Goal: Information Seeking & Learning: Learn about a topic

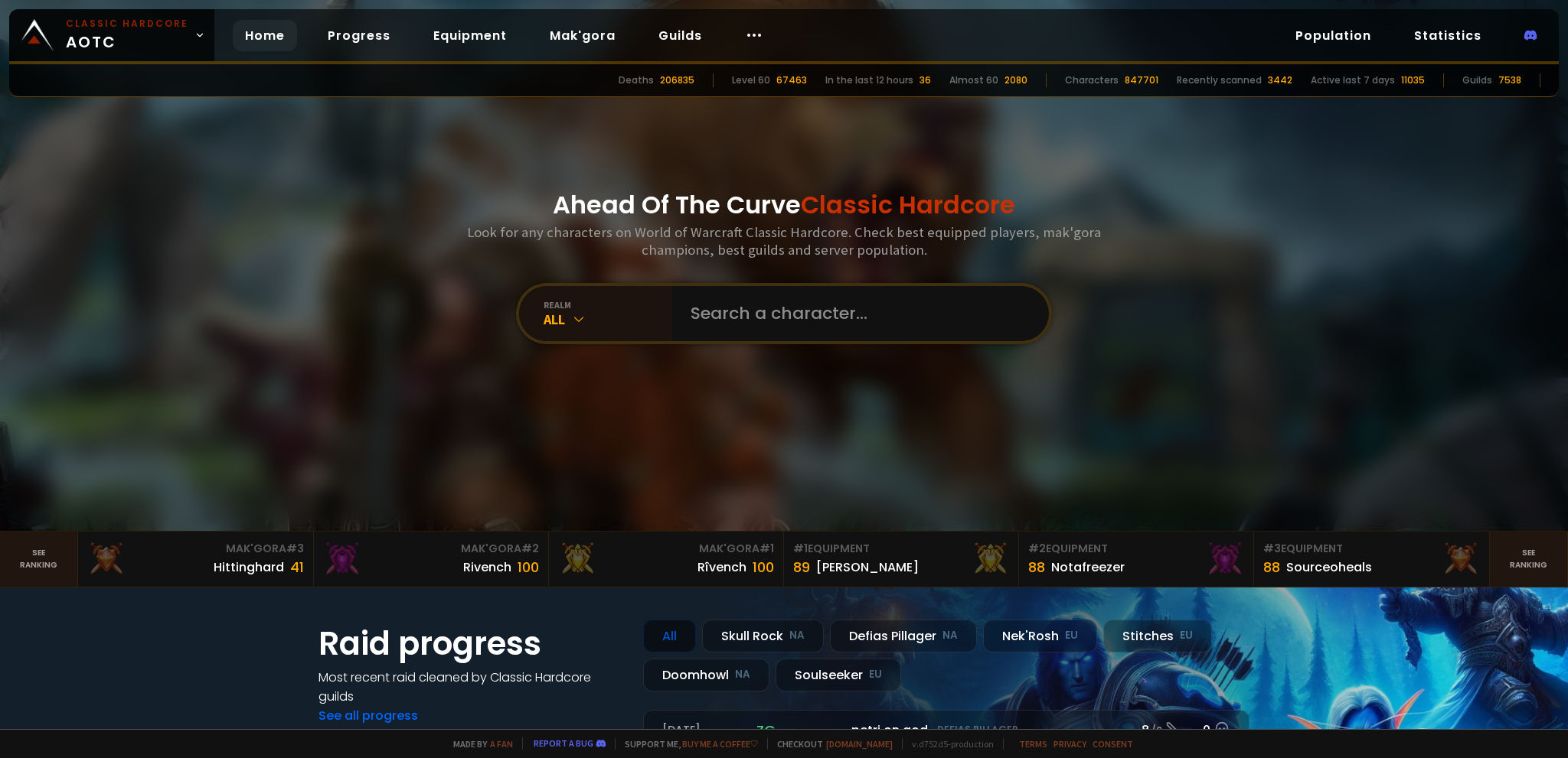
scroll to position [153, 0]
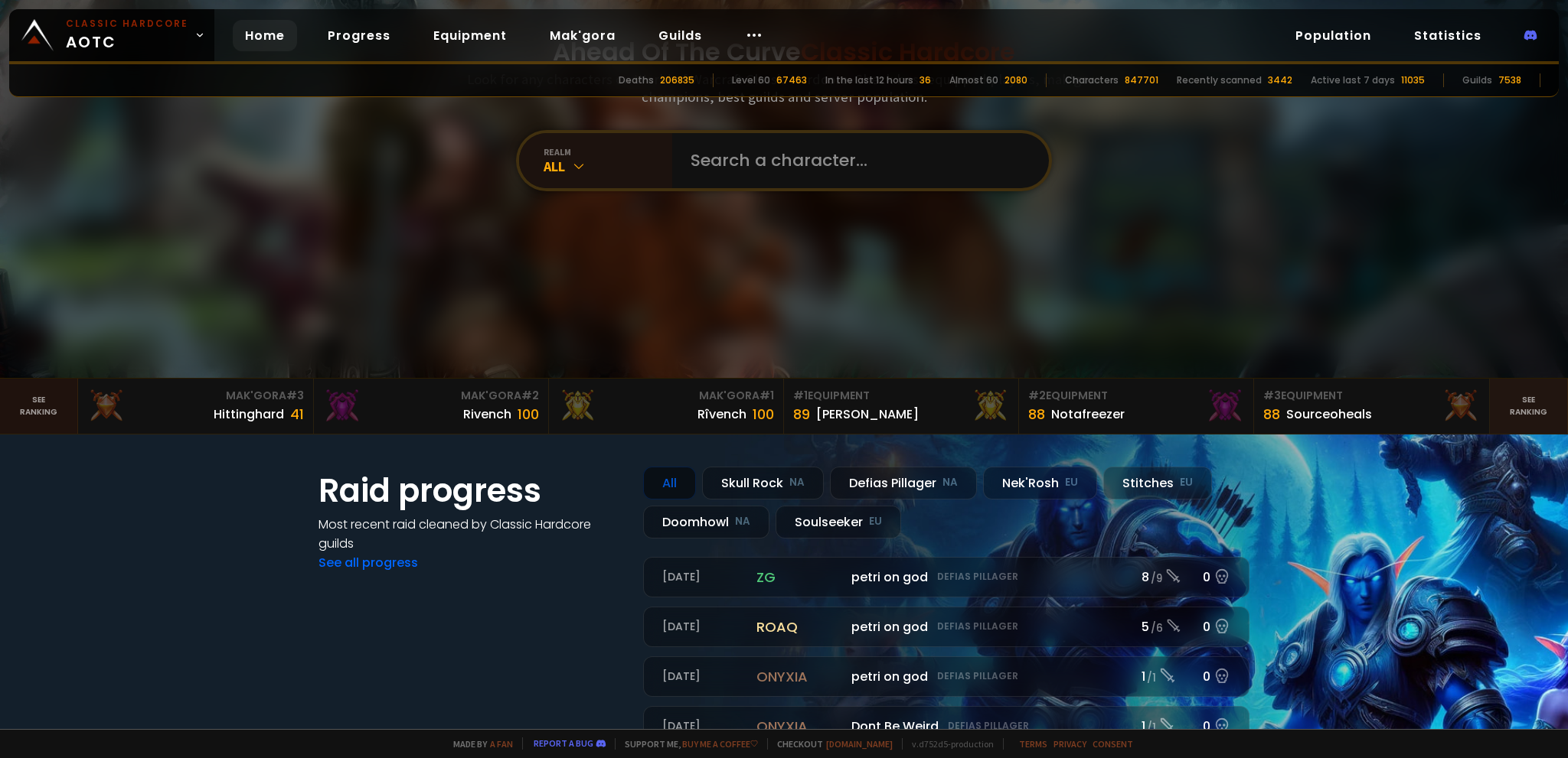
click at [34, 400] on link "See ranking" at bounding box center [39, 406] width 78 height 55
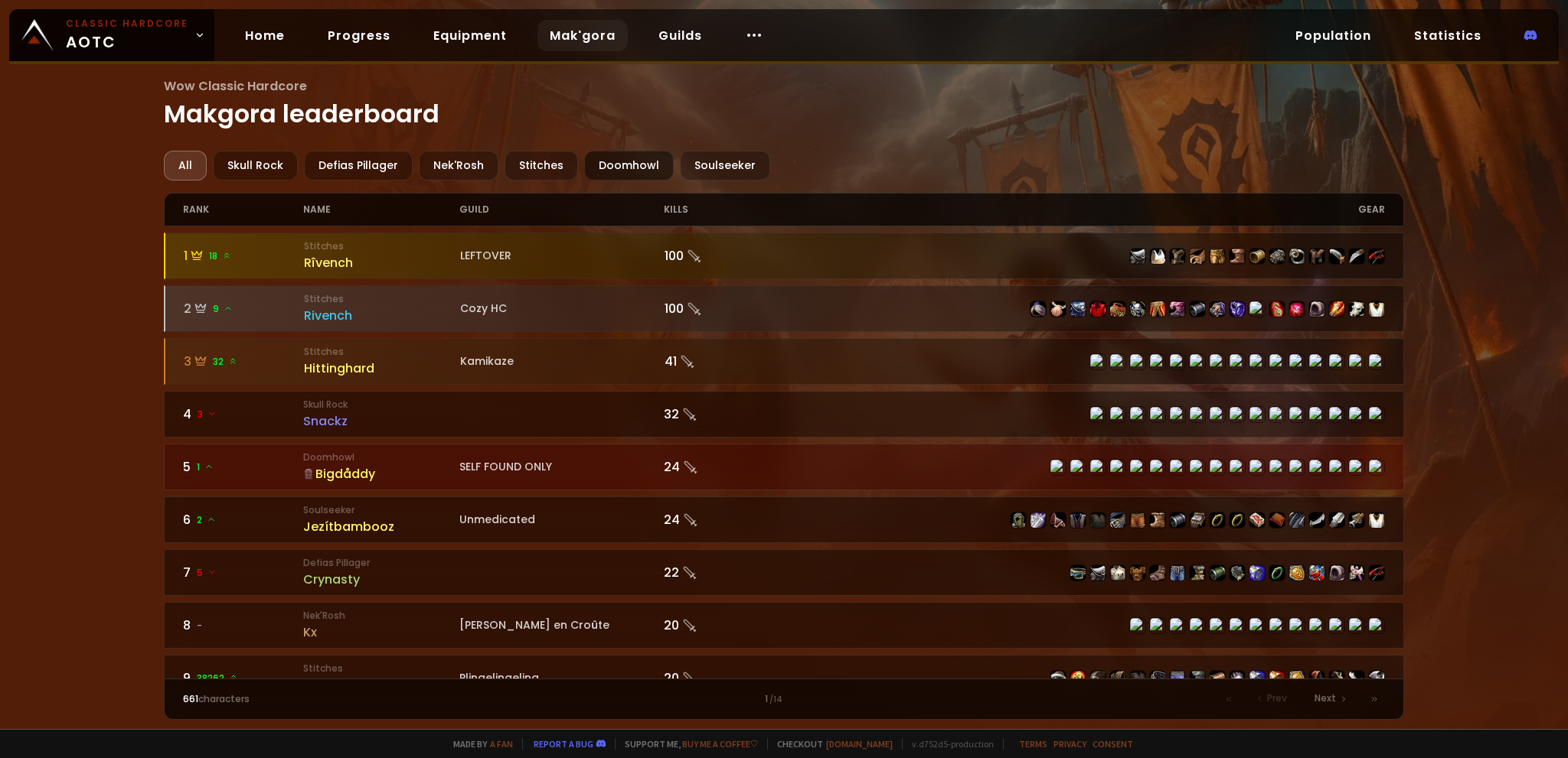
click at [619, 163] on div "Doomhowl" at bounding box center [629, 165] width 90 height 30
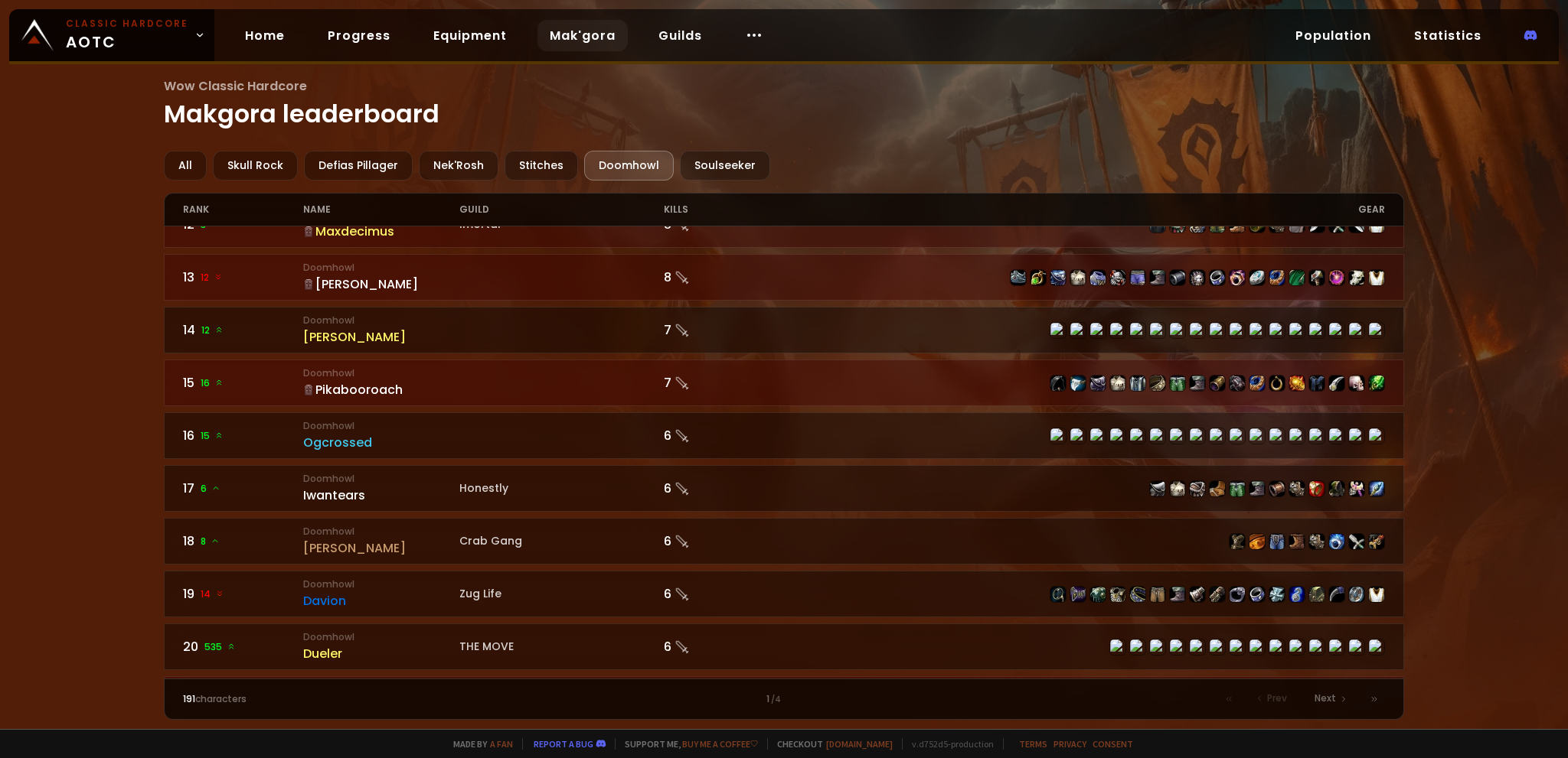
scroll to position [688, 0]
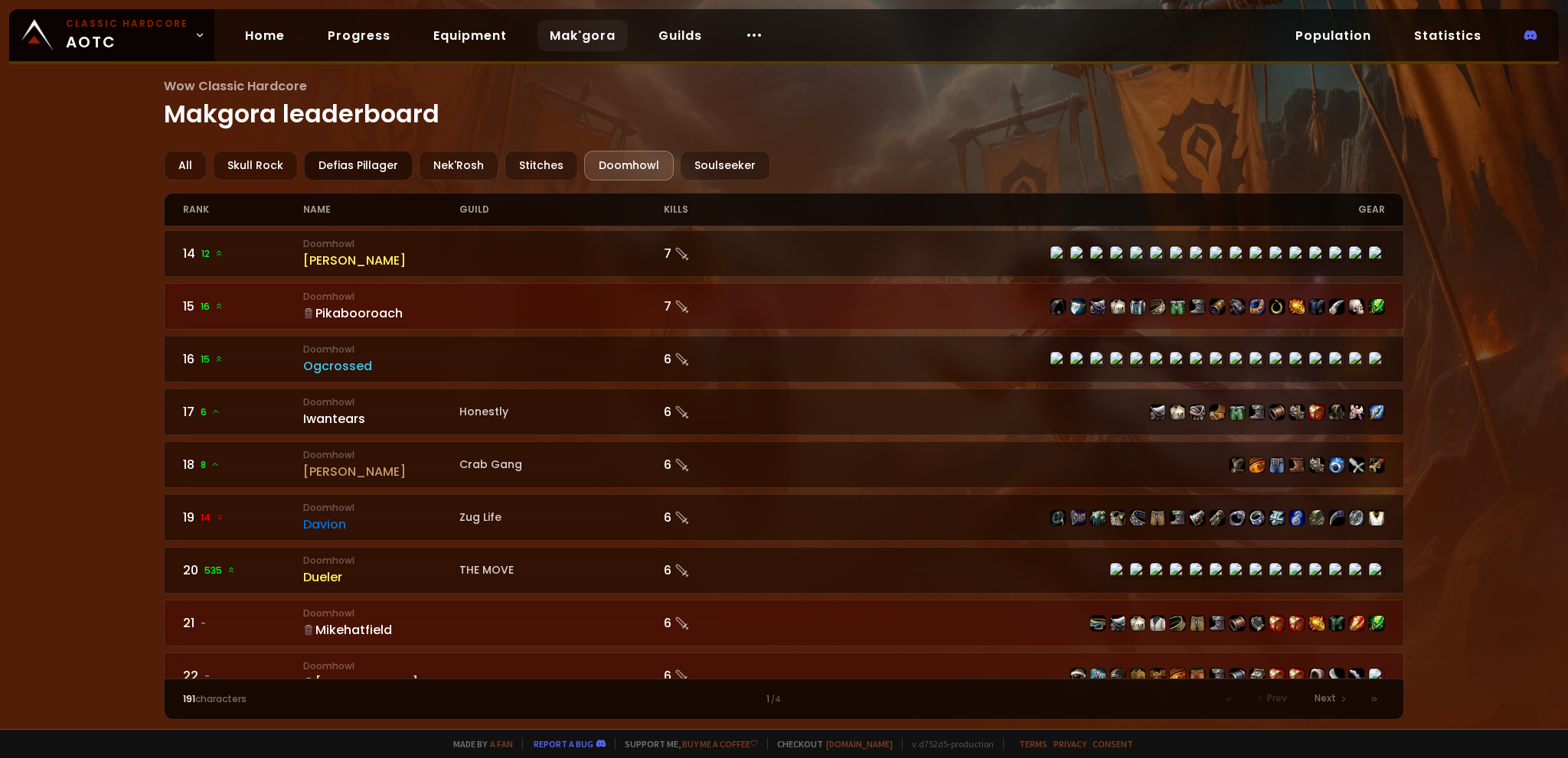
click at [390, 164] on div "Defias Pillager" at bounding box center [358, 165] width 109 height 30
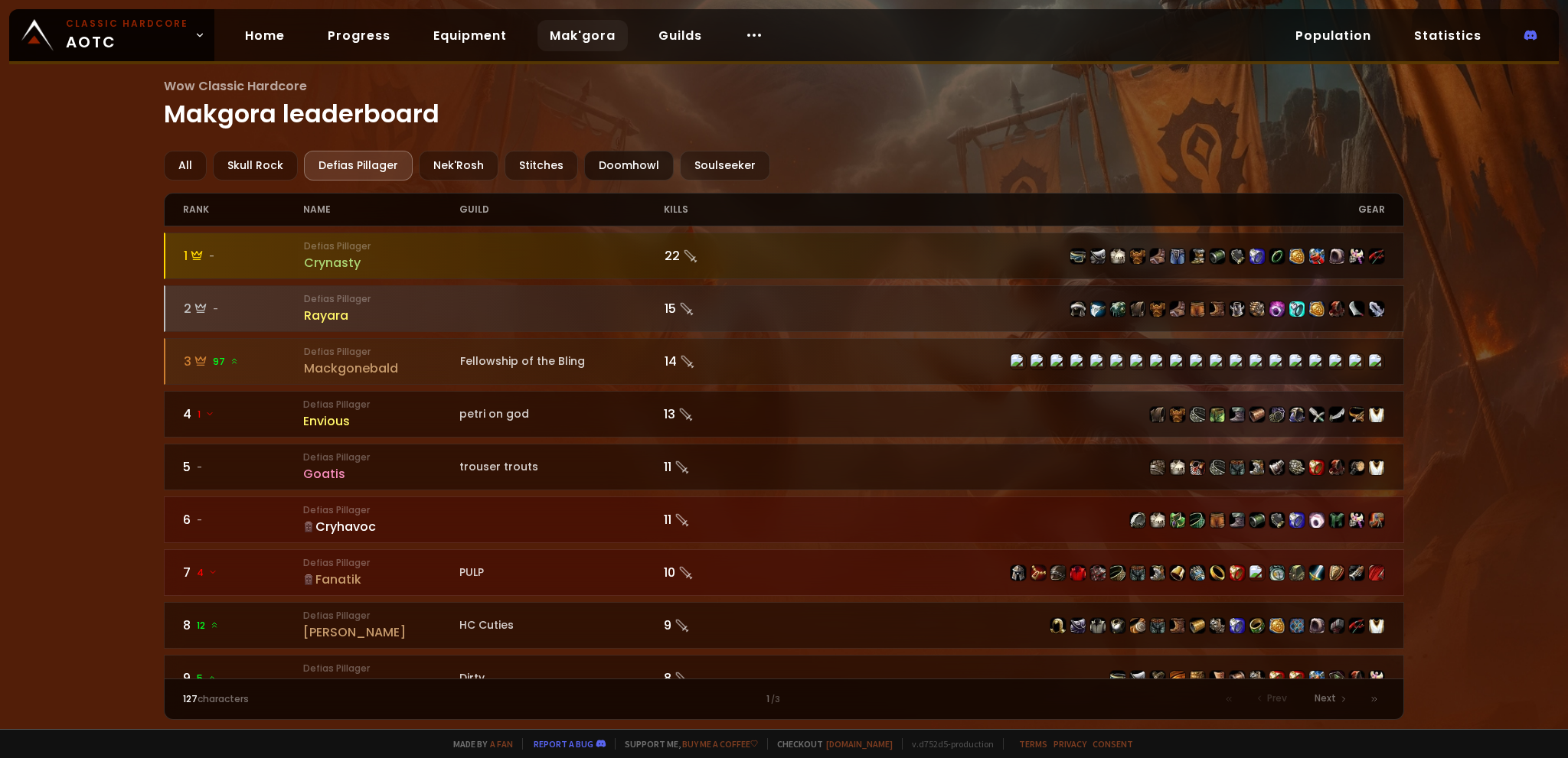
click at [612, 163] on div "Doomhowl" at bounding box center [629, 165] width 90 height 30
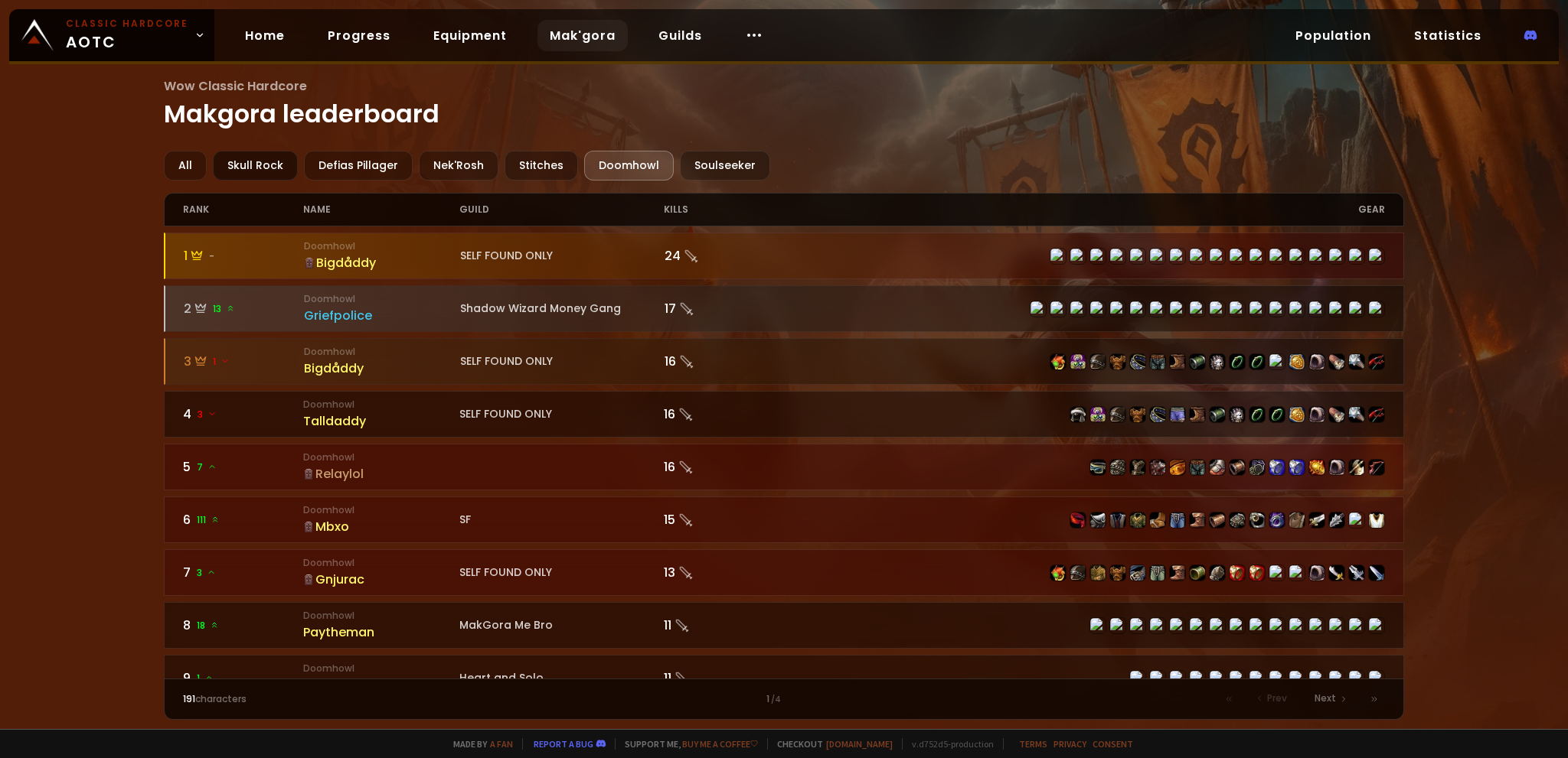
click at [239, 171] on div "Skull Rock" at bounding box center [256, 165] width 85 height 30
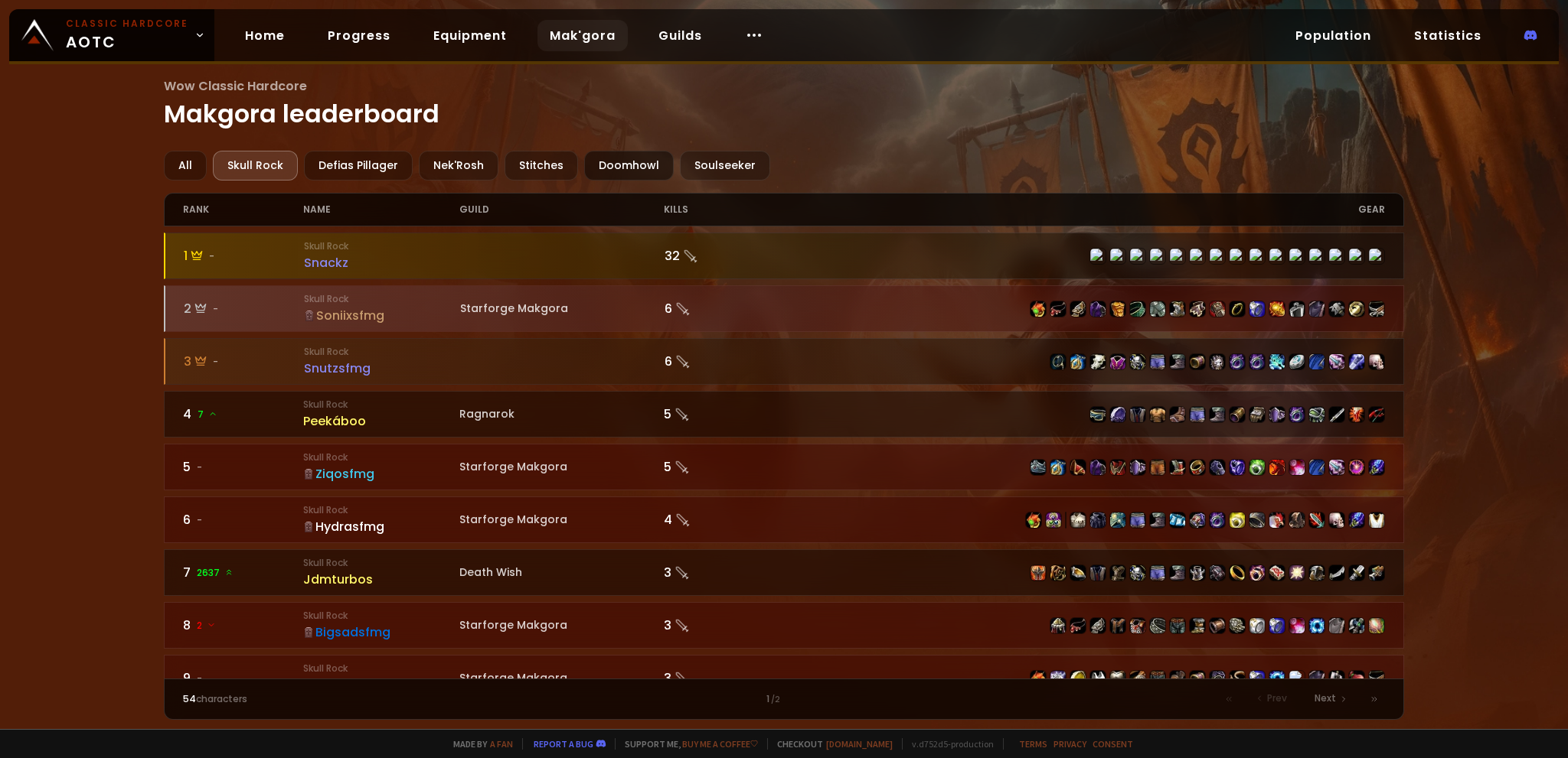
click at [631, 162] on div "Doomhowl" at bounding box center [629, 165] width 90 height 30
click at [624, 156] on div "Doomhowl" at bounding box center [629, 165] width 90 height 30
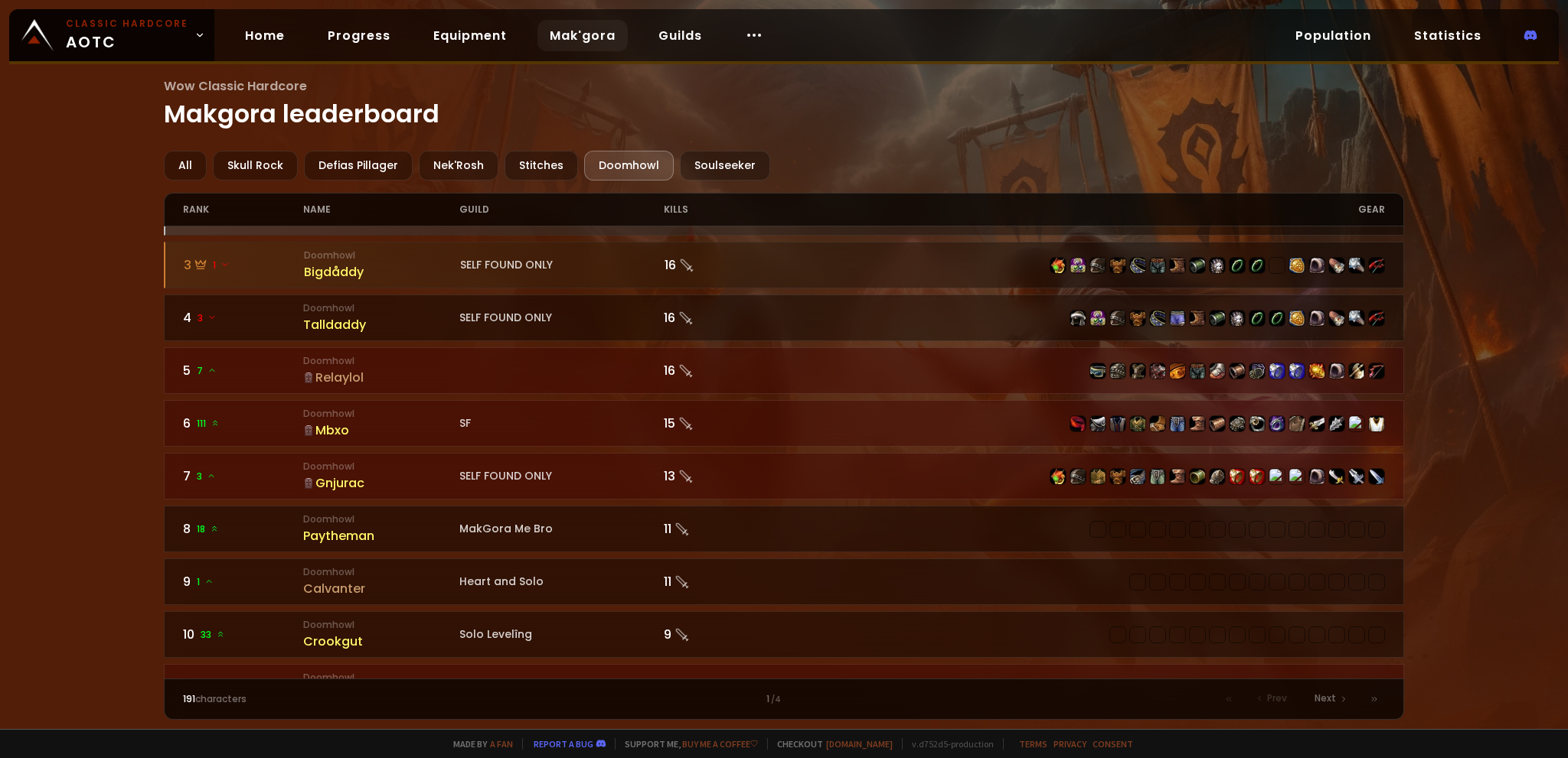
scroll to position [153, 0]
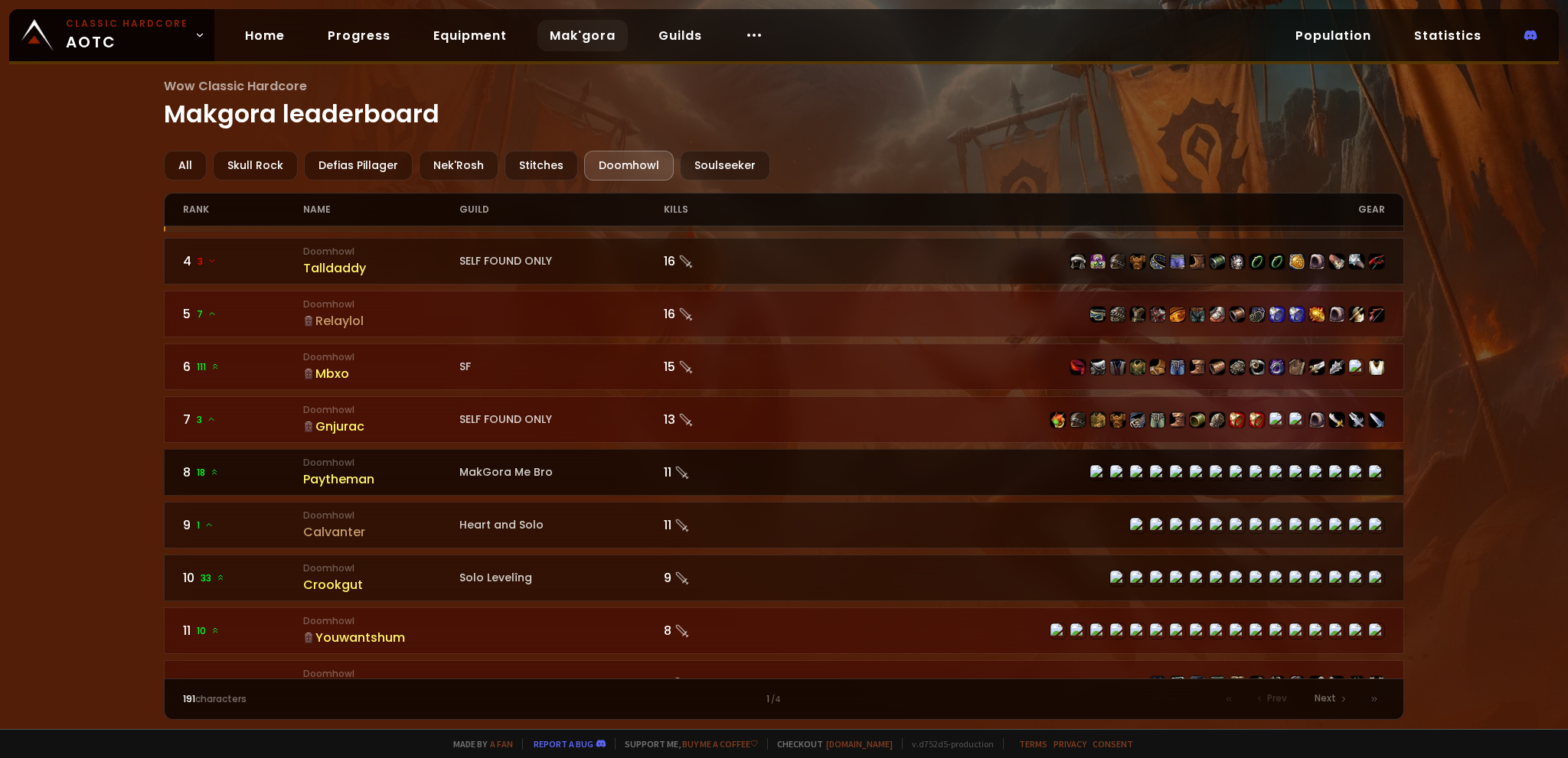
click at [495, 464] on div "MakGora Me Bro" at bounding box center [561, 472] width 204 height 16
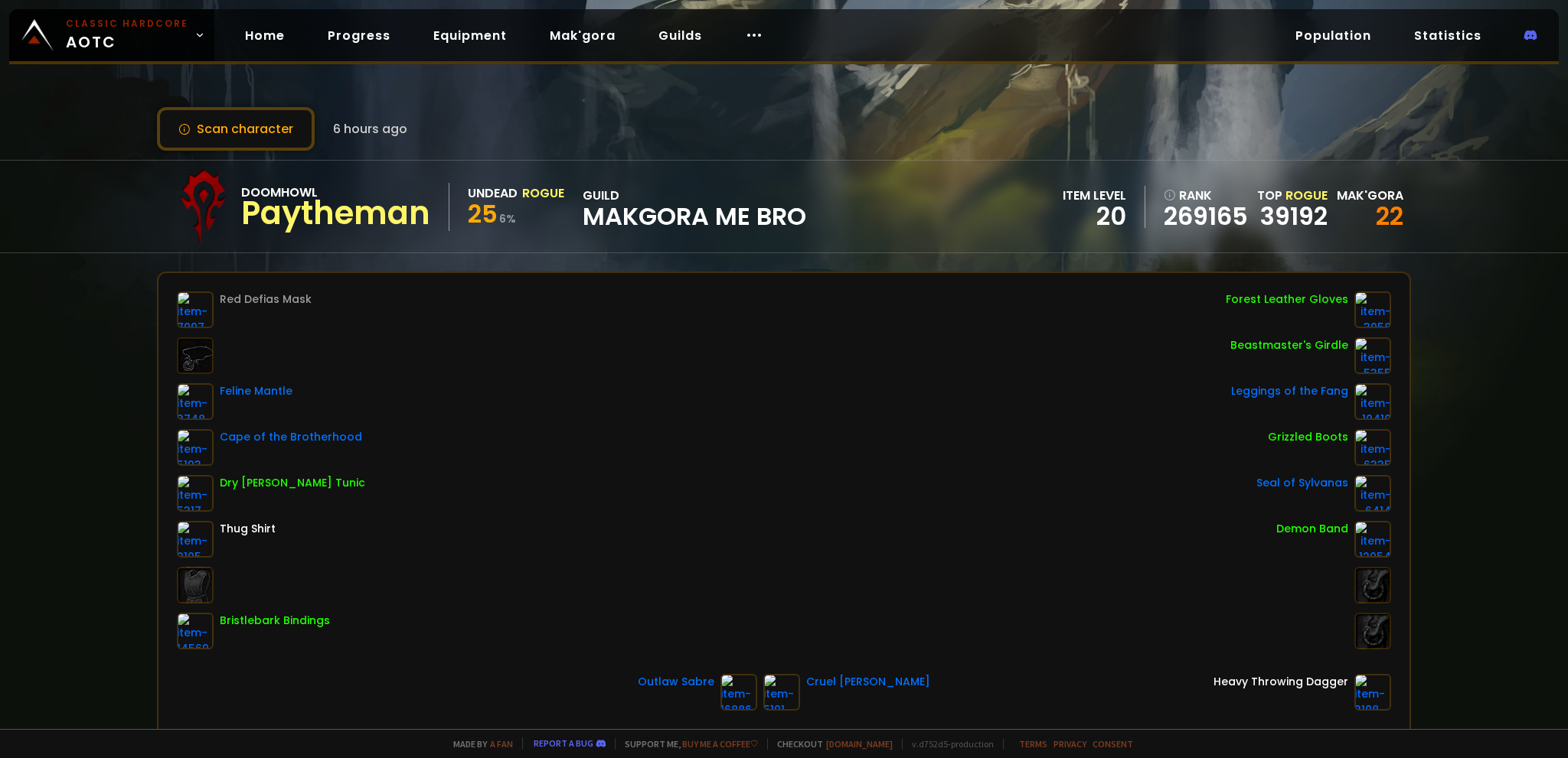
click at [711, 217] on span "MakGora Me Bro" at bounding box center [694, 216] width 224 height 23
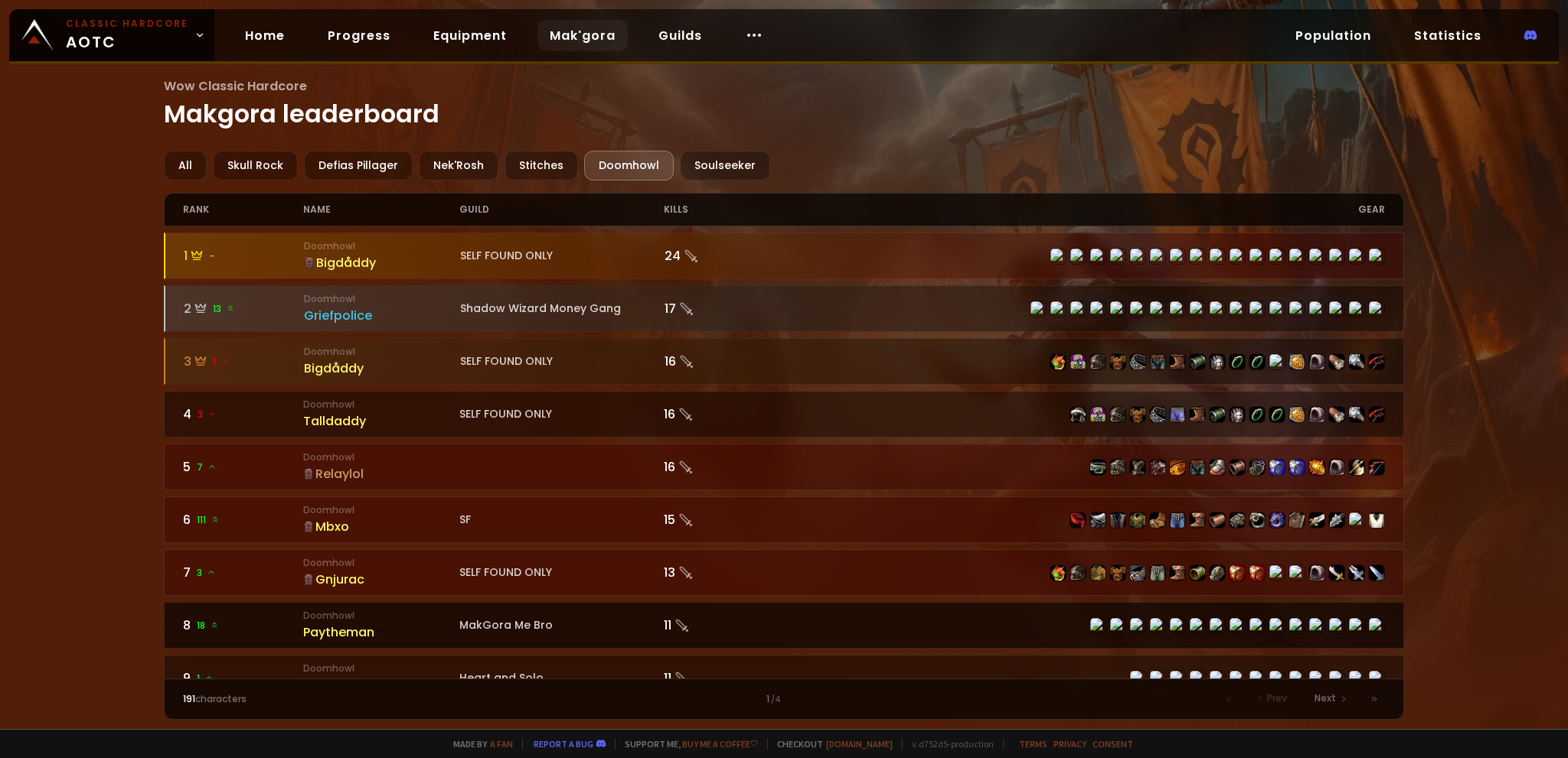
click at [324, 623] on div "Paytheman" at bounding box center [382, 633] width 157 height 19
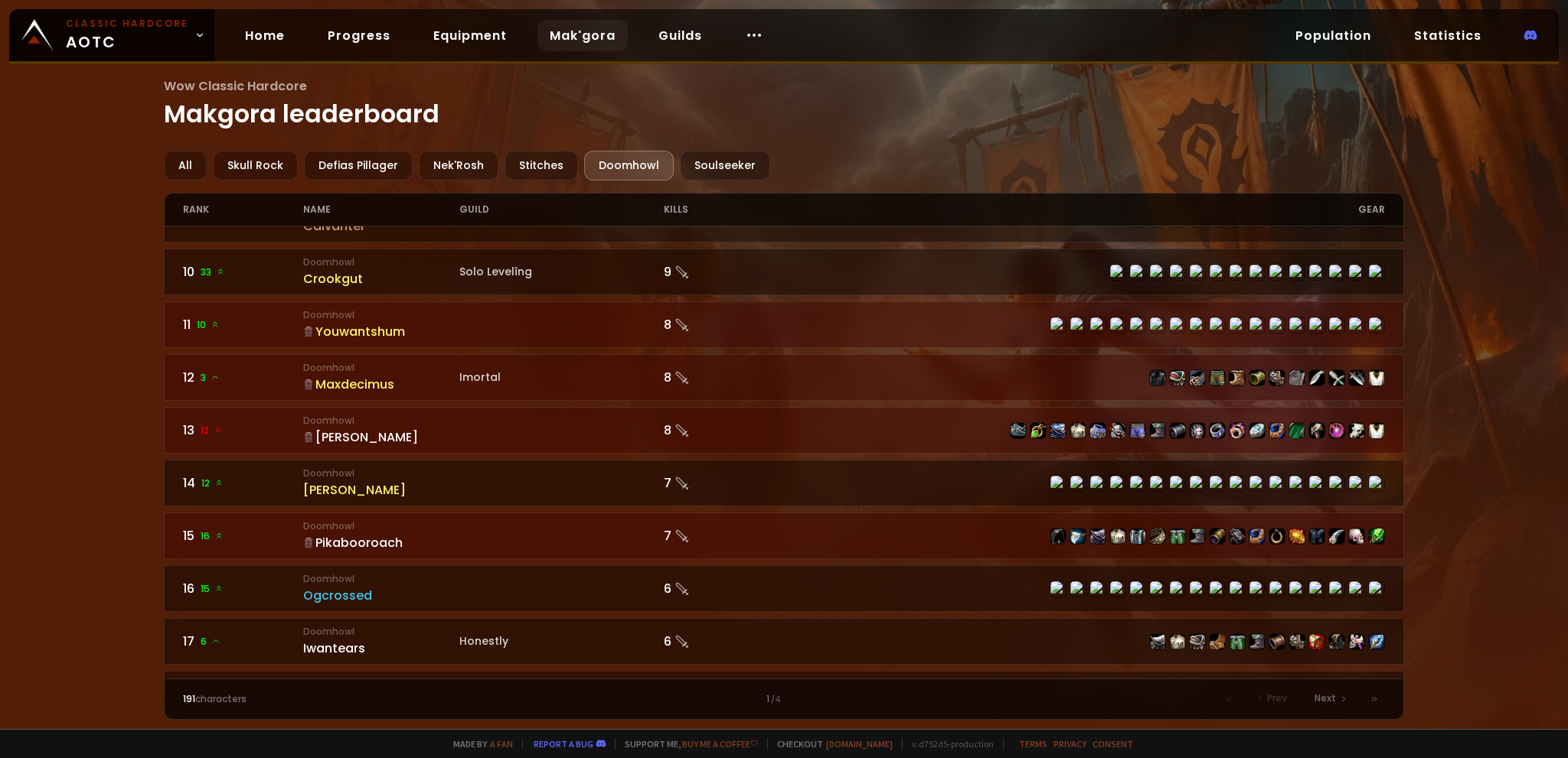
scroll to position [535, 0]
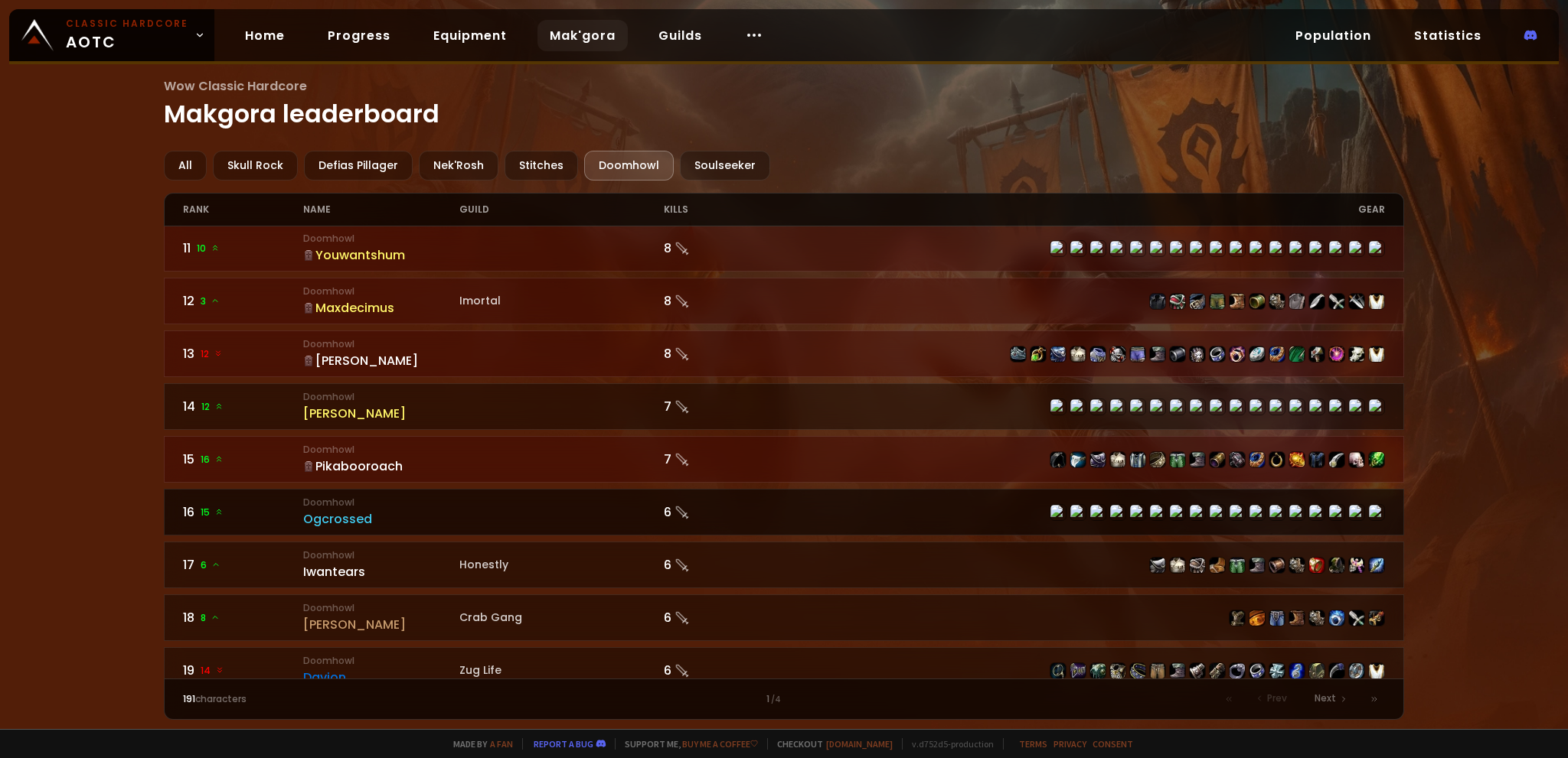
click at [344, 509] on div "Ogcrossed" at bounding box center [382, 519] width 157 height 19
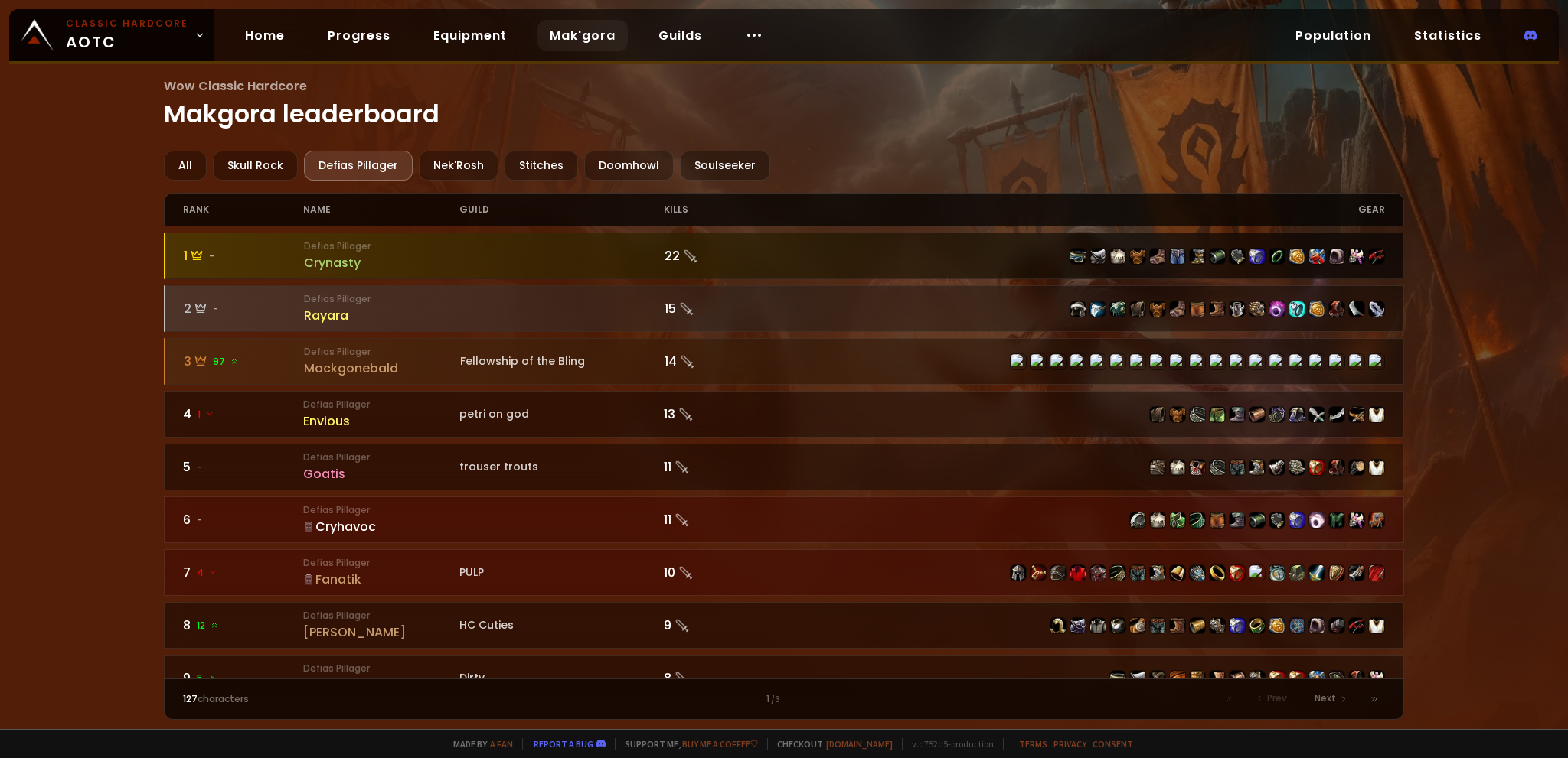
click at [343, 263] on div "Crynasty" at bounding box center [383, 263] width 157 height 19
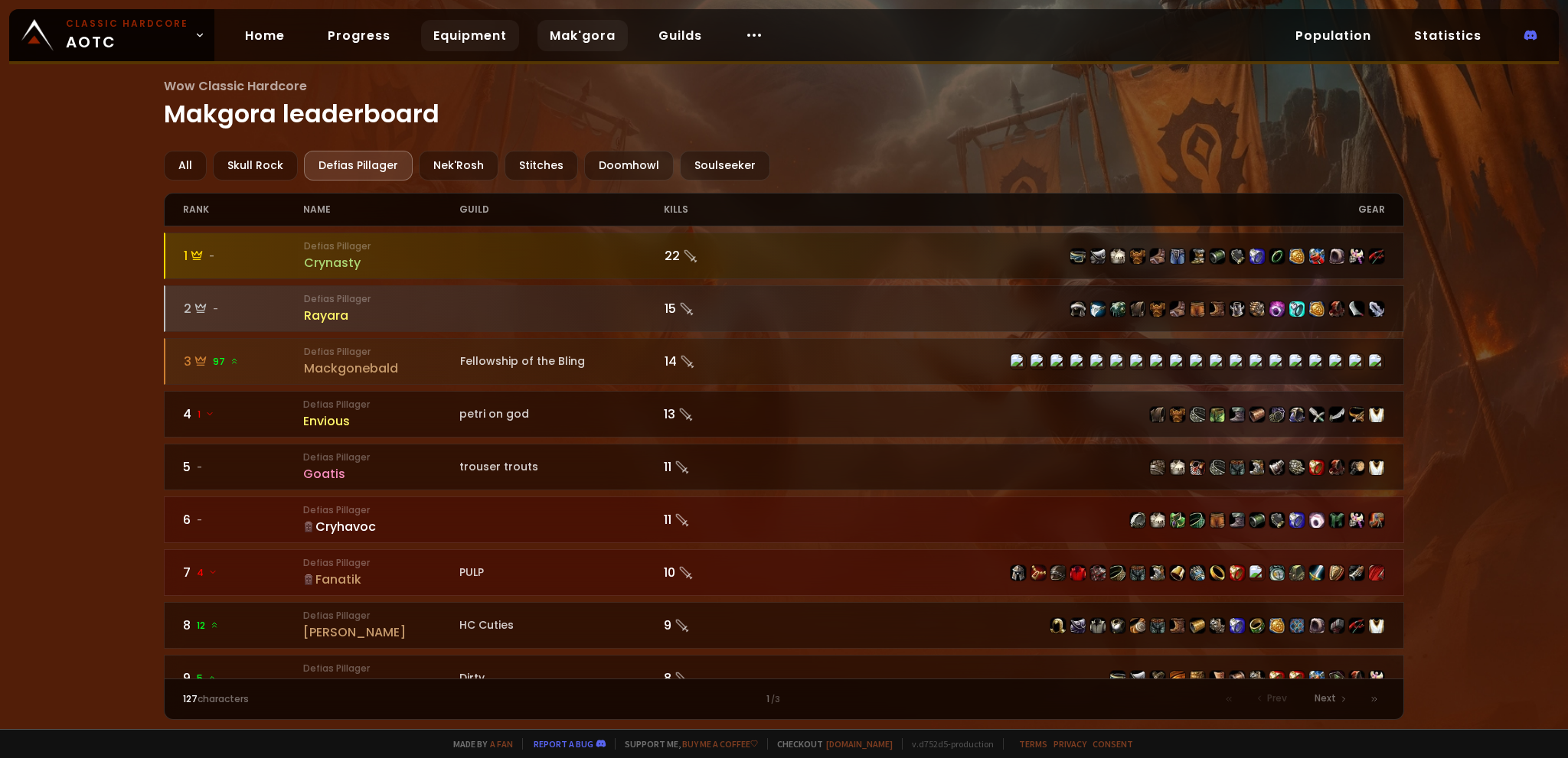
click at [468, 41] on link "Equipment" at bounding box center [470, 36] width 98 height 31
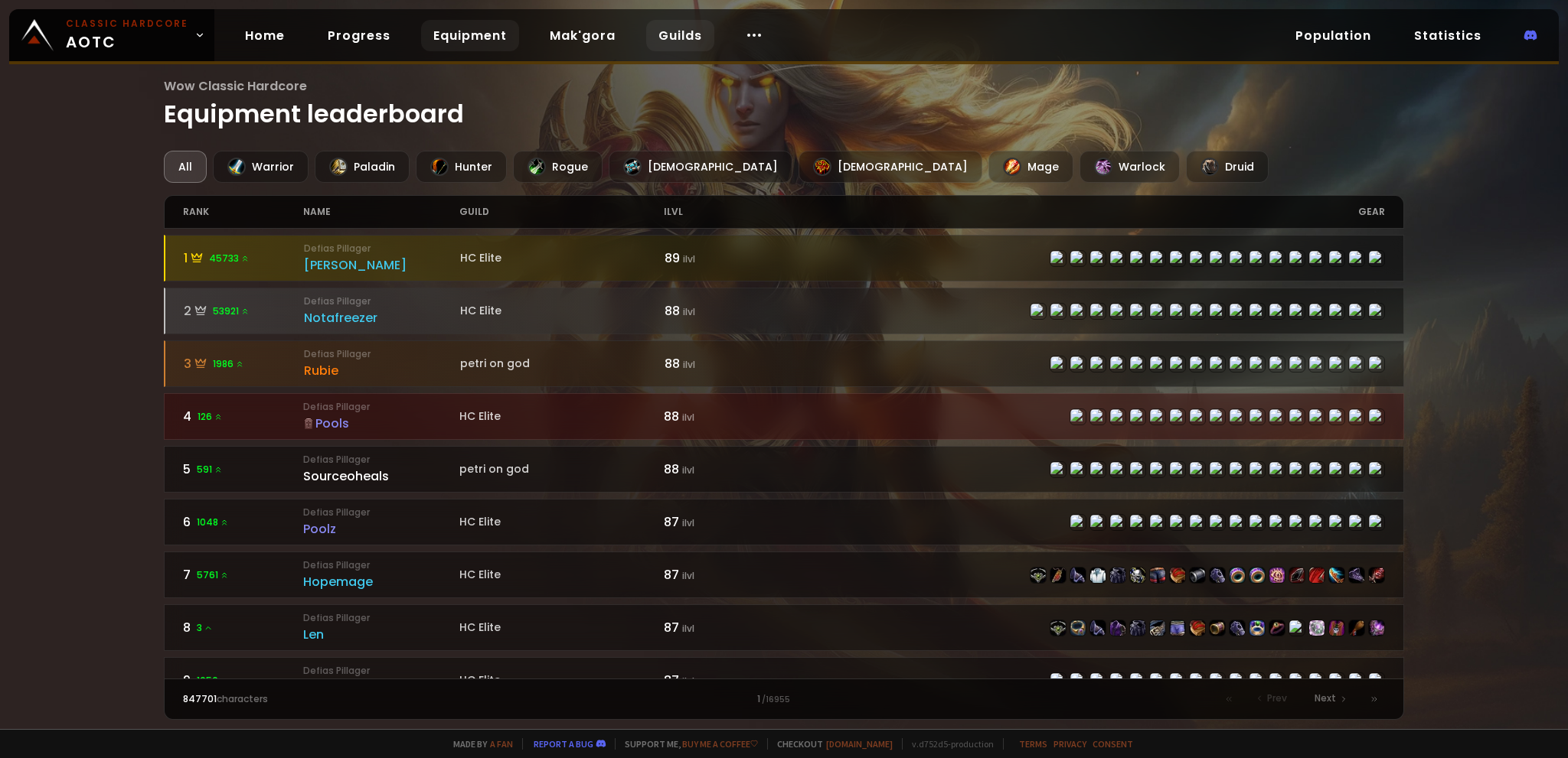
click at [673, 30] on link "Guilds" at bounding box center [680, 36] width 68 height 31
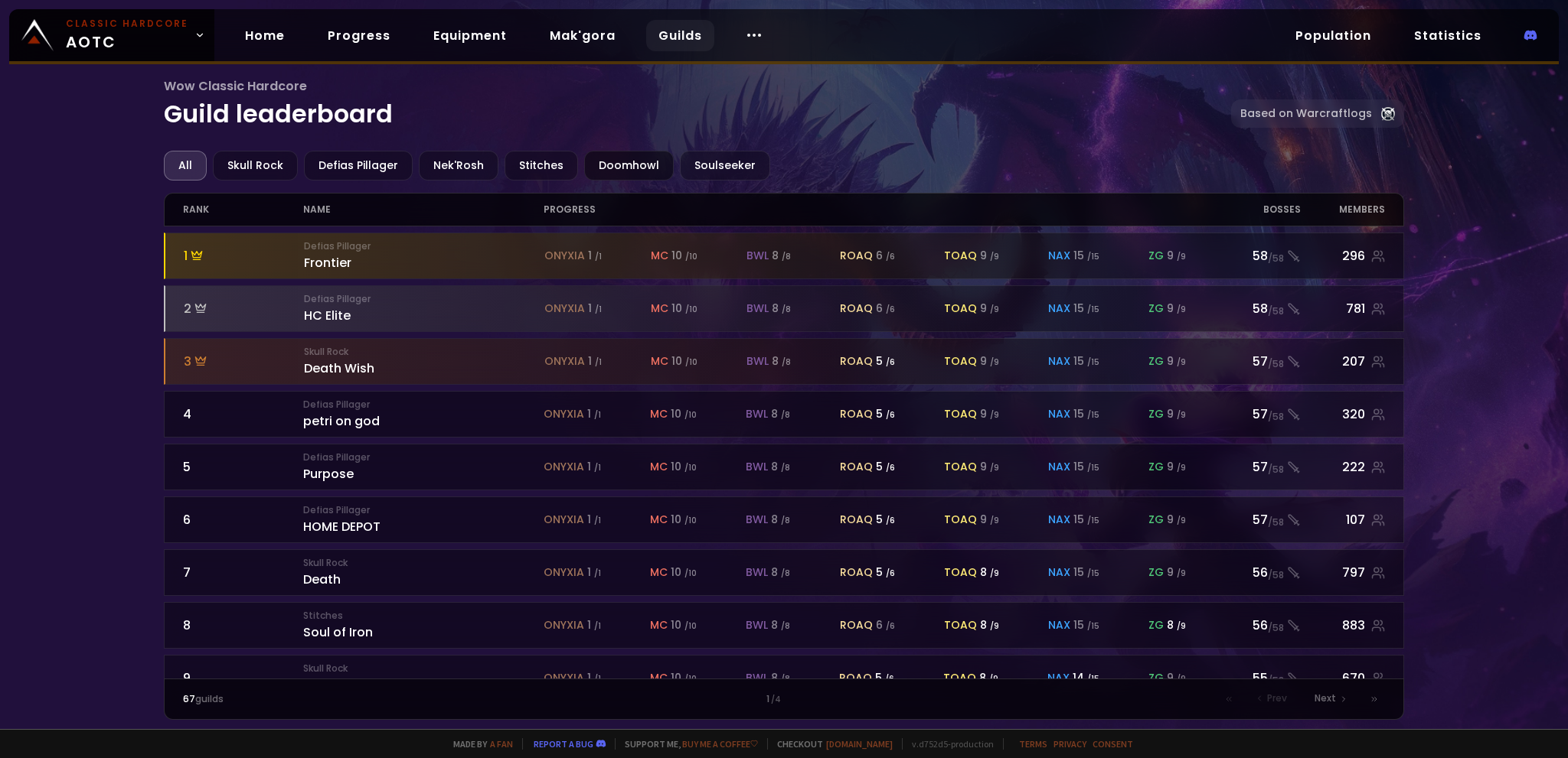
click at [605, 156] on div "Doomhowl" at bounding box center [629, 165] width 90 height 30
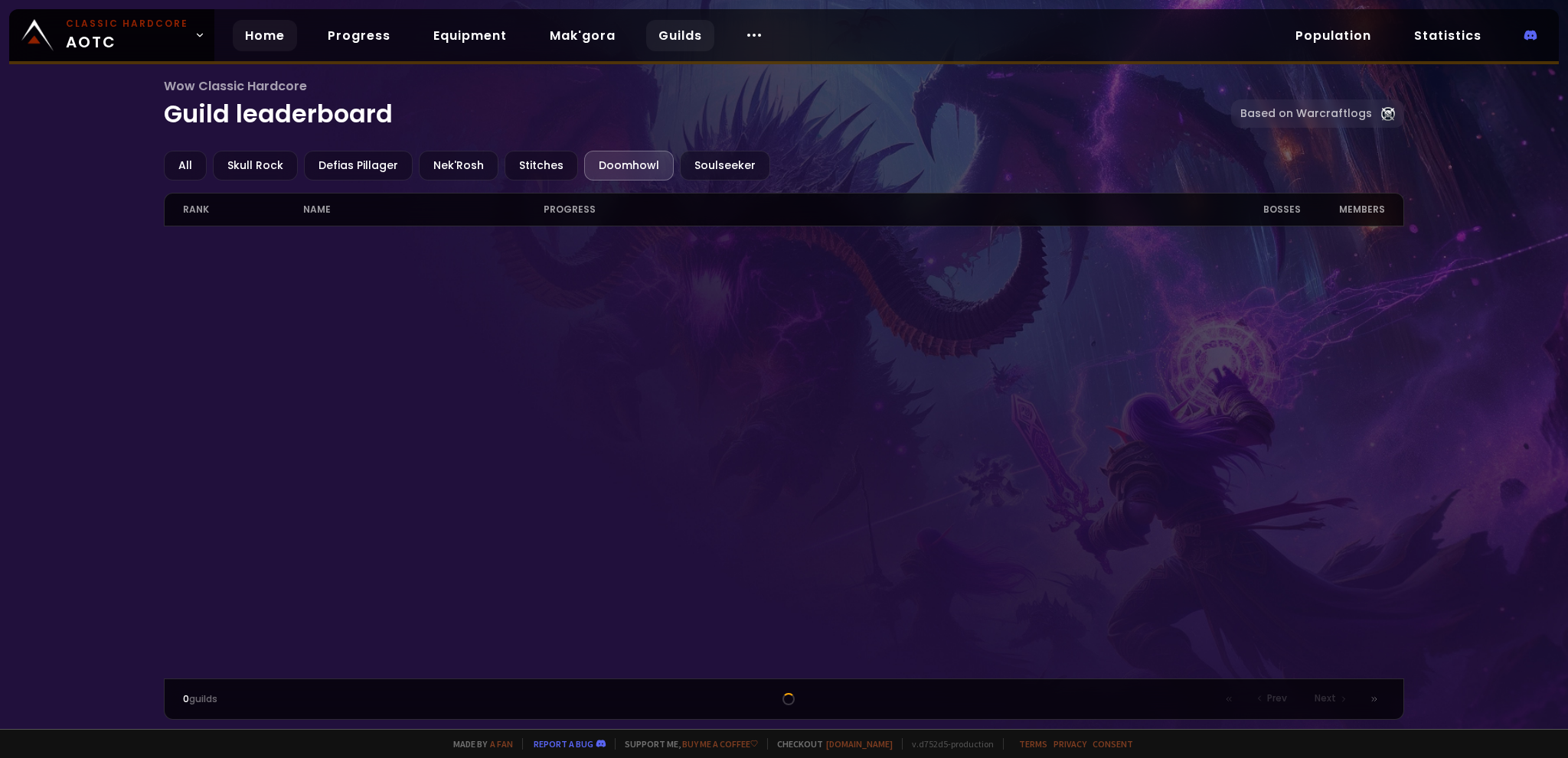
click at [237, 37] on link "Home" at bounding box center [265, 36] width 64 height 31
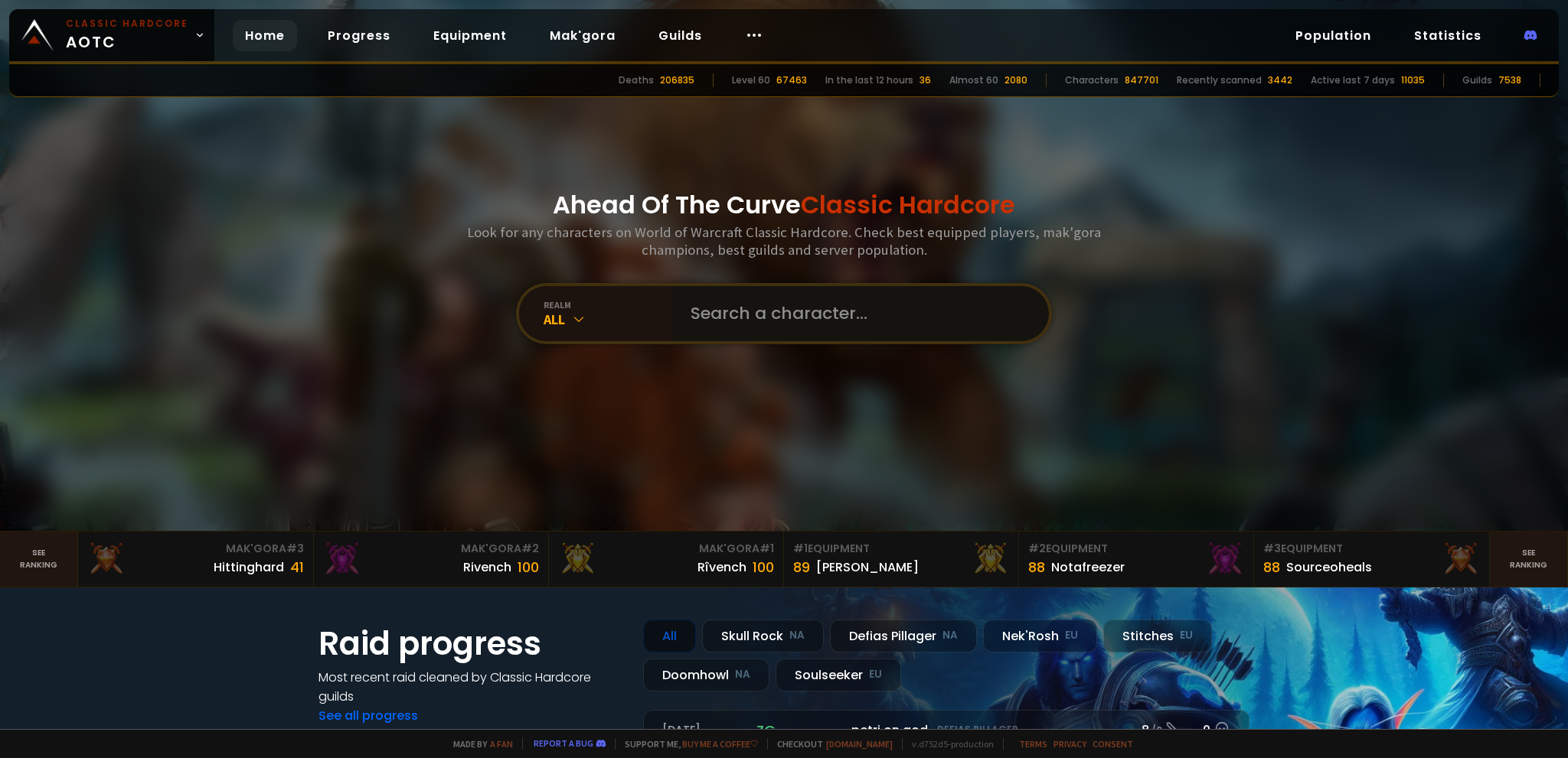
click at [817, 316] on input "text" at bounding box center [856, 313] width 349 height 55
click at [553, 317] on div "All" at bounding box center [608, 319] width 129 height 17
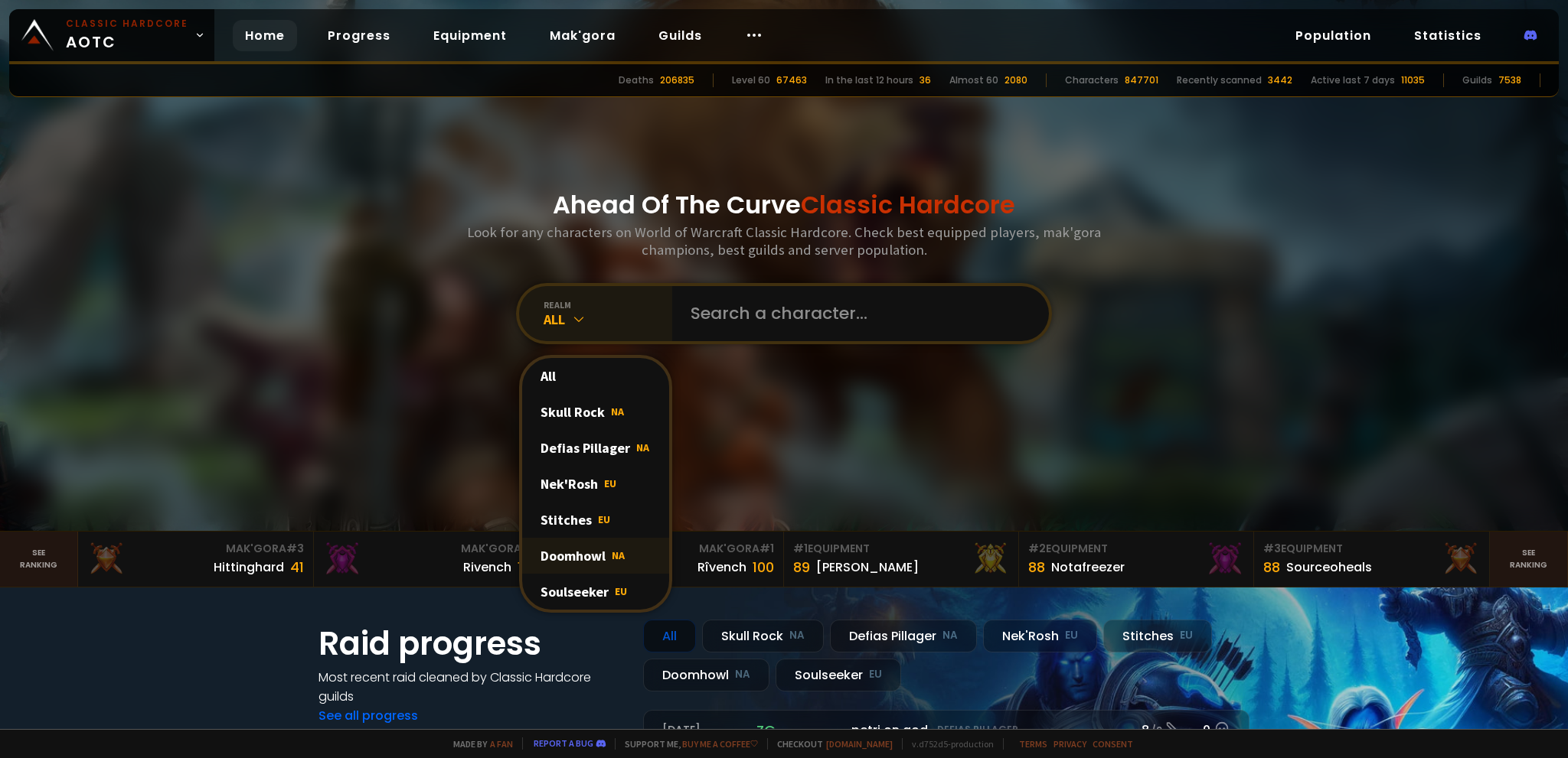
click at [593, 550] on div "Doomhowl NA" at bounding box center [595, 555] width 147 height 36
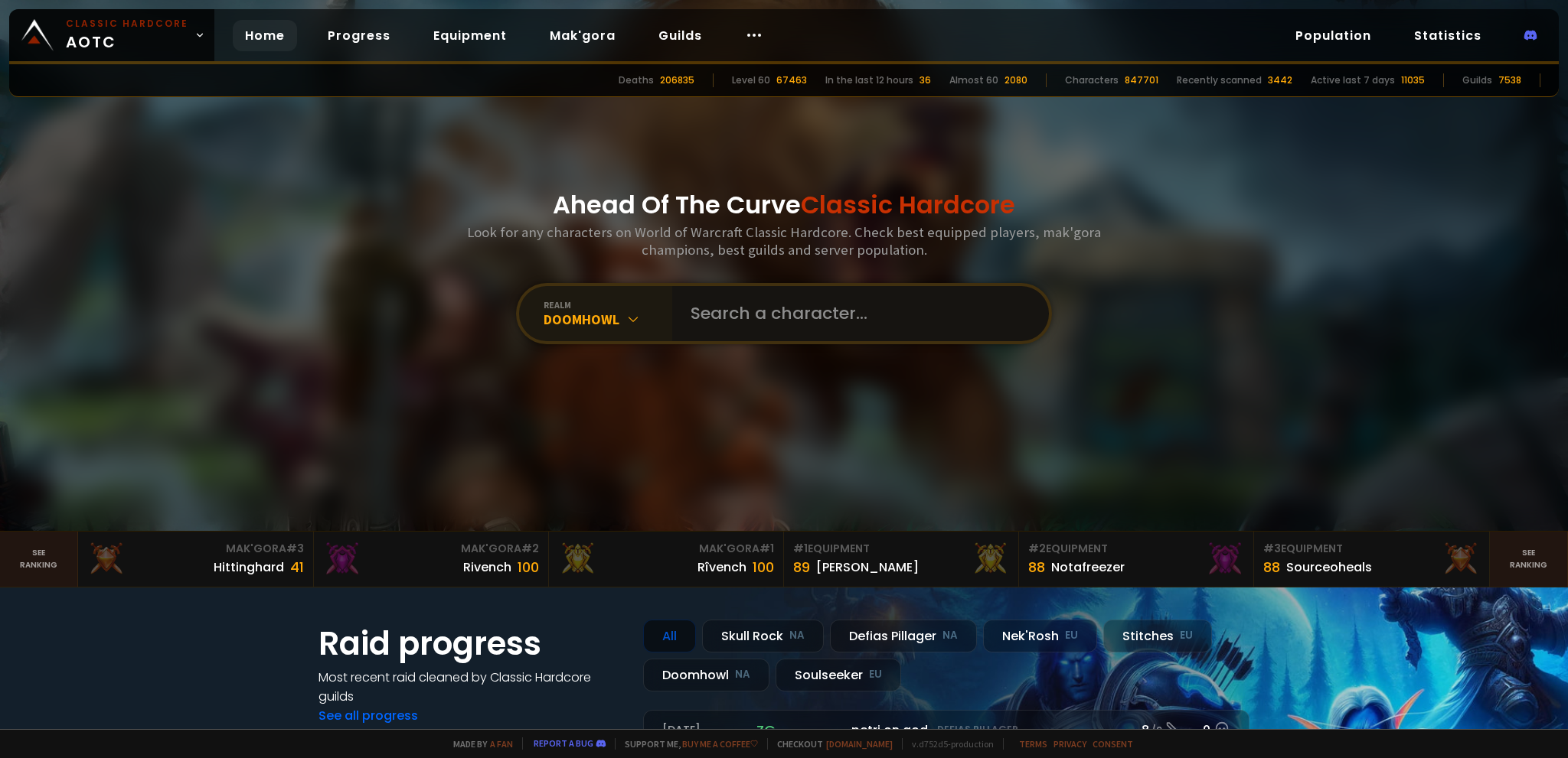
click at [775, 315] on input "text" at bounding box center [856, 313] width 349 height 55
type input "kellysuck"
